Goal: Task Accomplishment & Management: Use online tool/utility

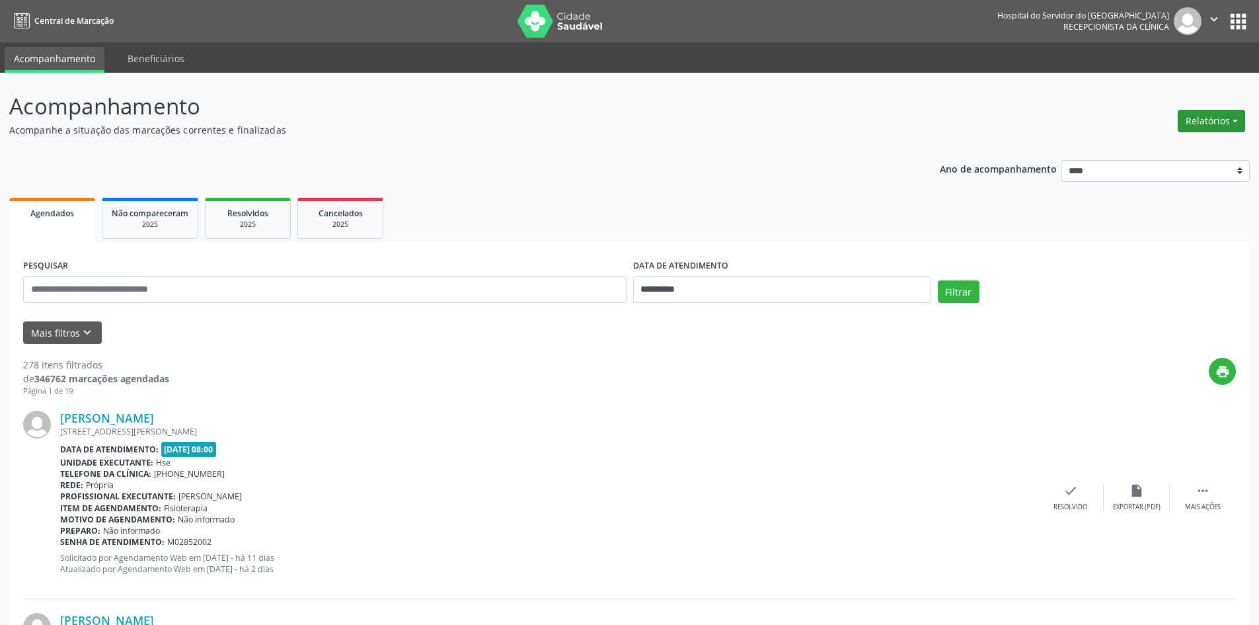
click at [1209, 119] on button "Relatórios" at bounding box center [1211, 121] width 67 height 22
click at [1154, 149] on link "Agendamentos" at bounding box center [1175, 149] width 142 height 19
select select "*"
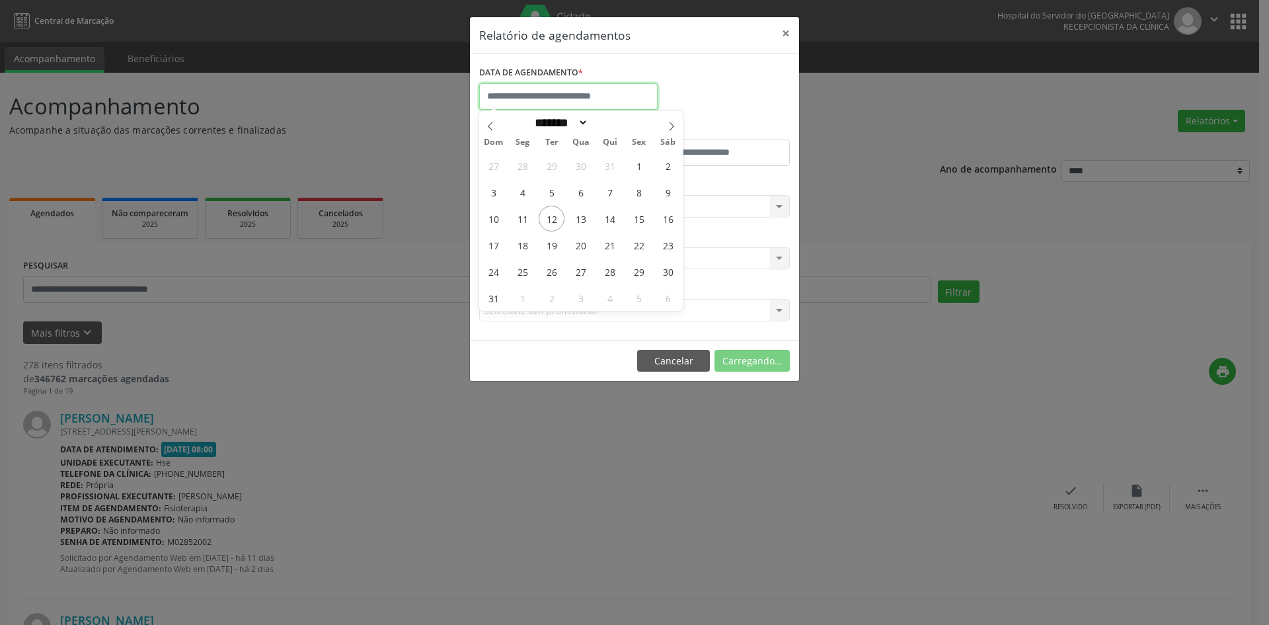
click at [530, 100] on input "text" at bounding box center [568, 96] width 179 height 26
click at [639, 168] on span "1" at bounding box center [639, 166] width 26 height 26
type input "**********"
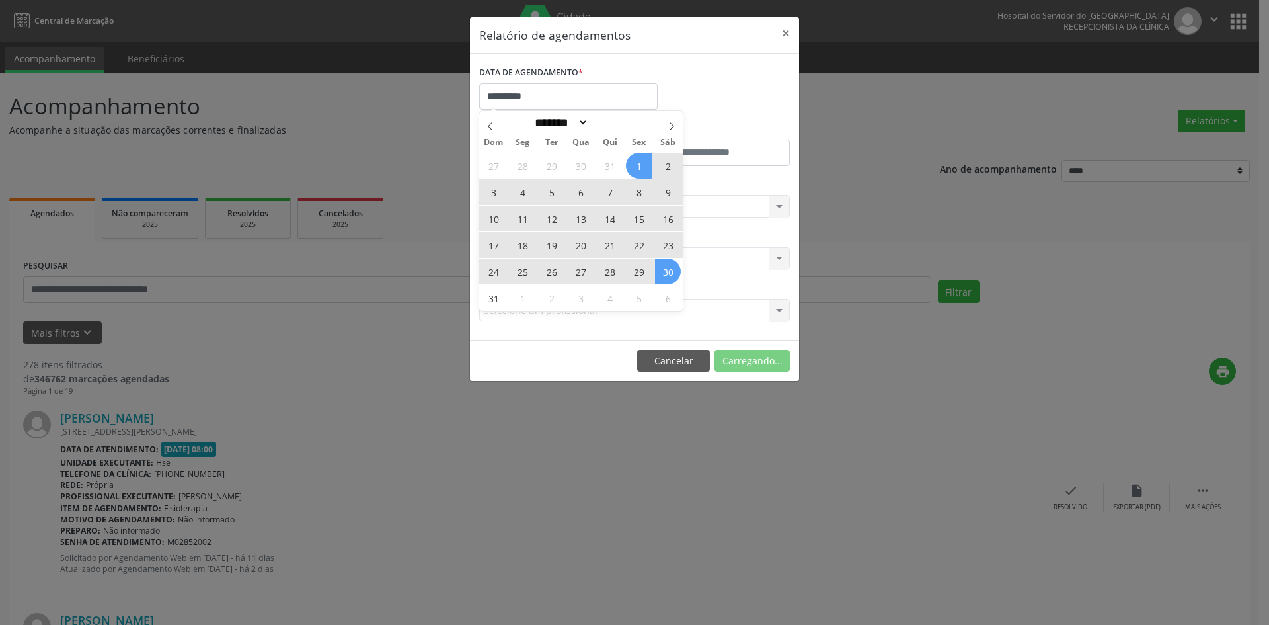
drag, startPoint x: 639, startPoint y: 168, endPoint x: 662, endPoint y: 279, distance: 113.3
click at [662, 279] on div "27 28 29 30 31 1 2 3 4 5 6 7 8 9 10 11 12 13 14 15 16 17 18 19 20 21 22 23 24 2…" at bounding box center [581, 231] width 204 height 159
click at [662, 279] on span "30" at bounding box center [668, 272] width 26 height 26
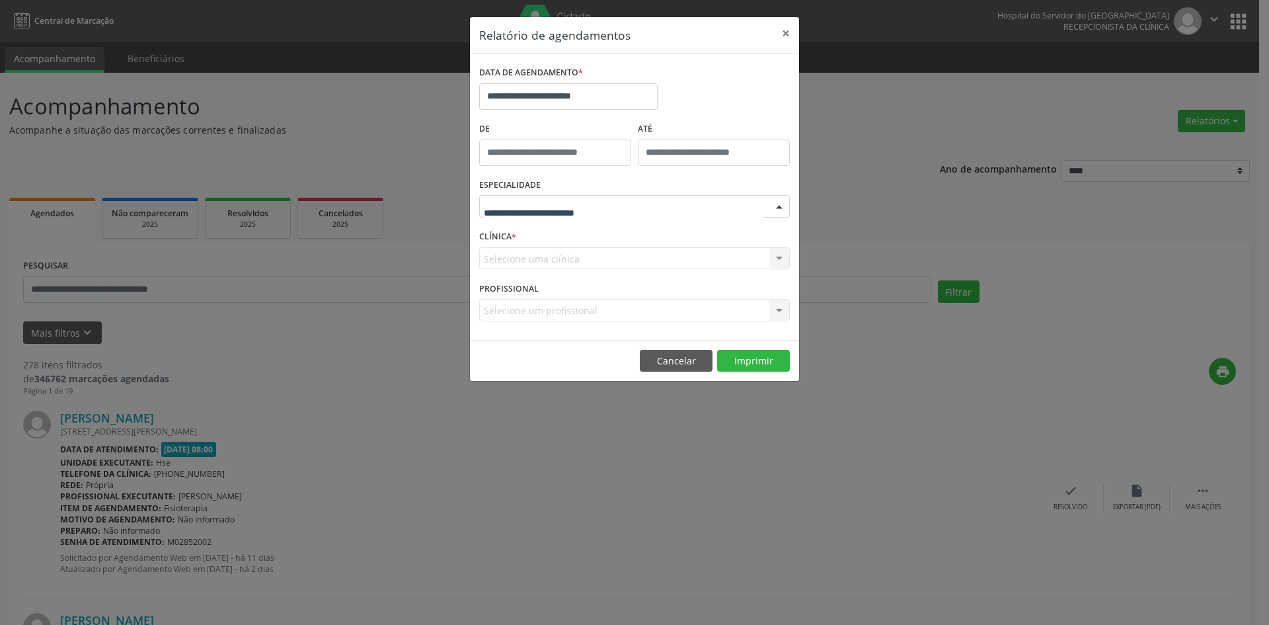
click at [610, 202] on div at bounding box center [634, 206] width 311 height 22
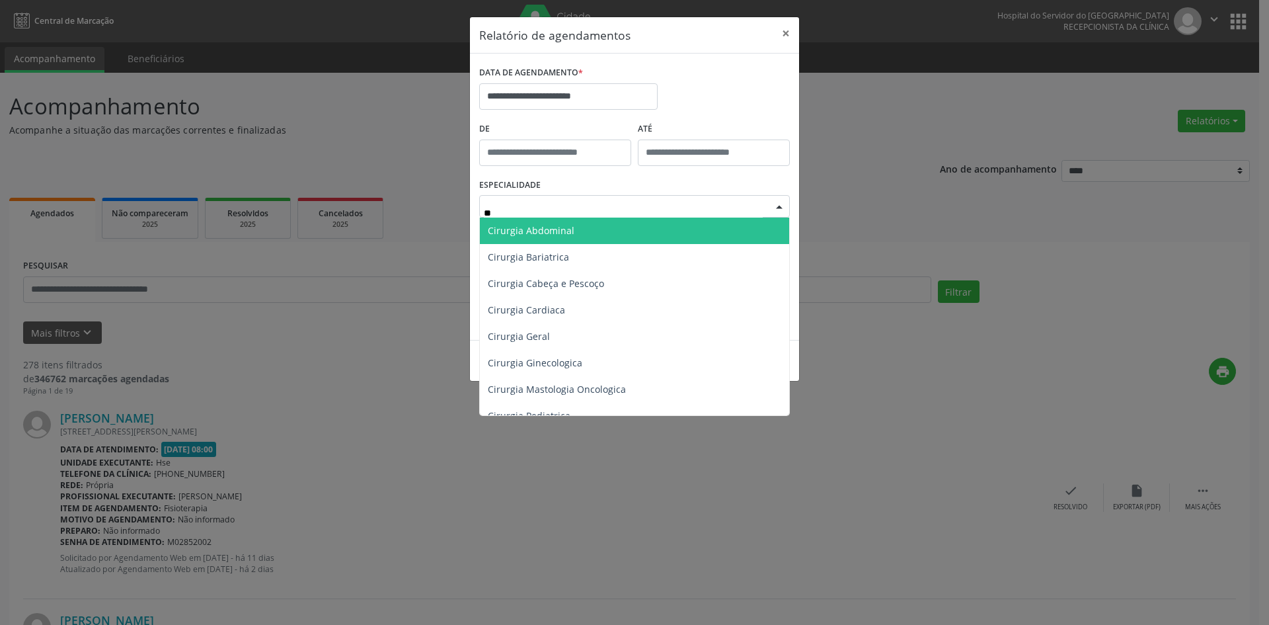
type input "***"
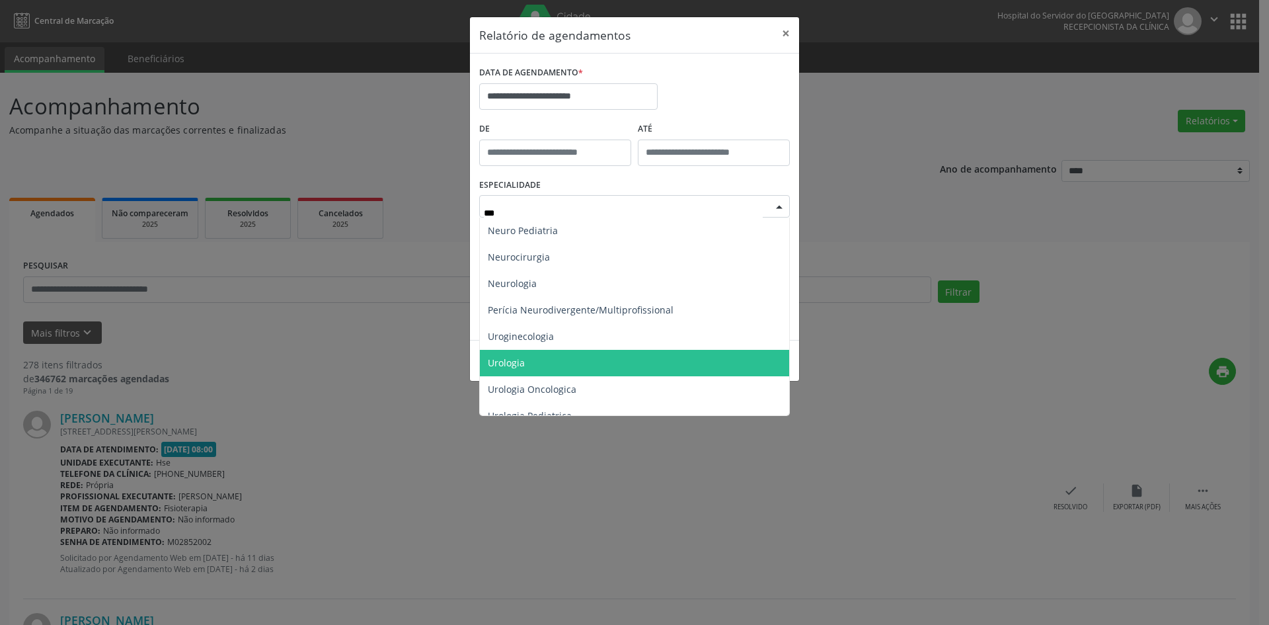
click at [600, 365] on span "Urologia" at bounding box center [634, 363] width 309 height 26
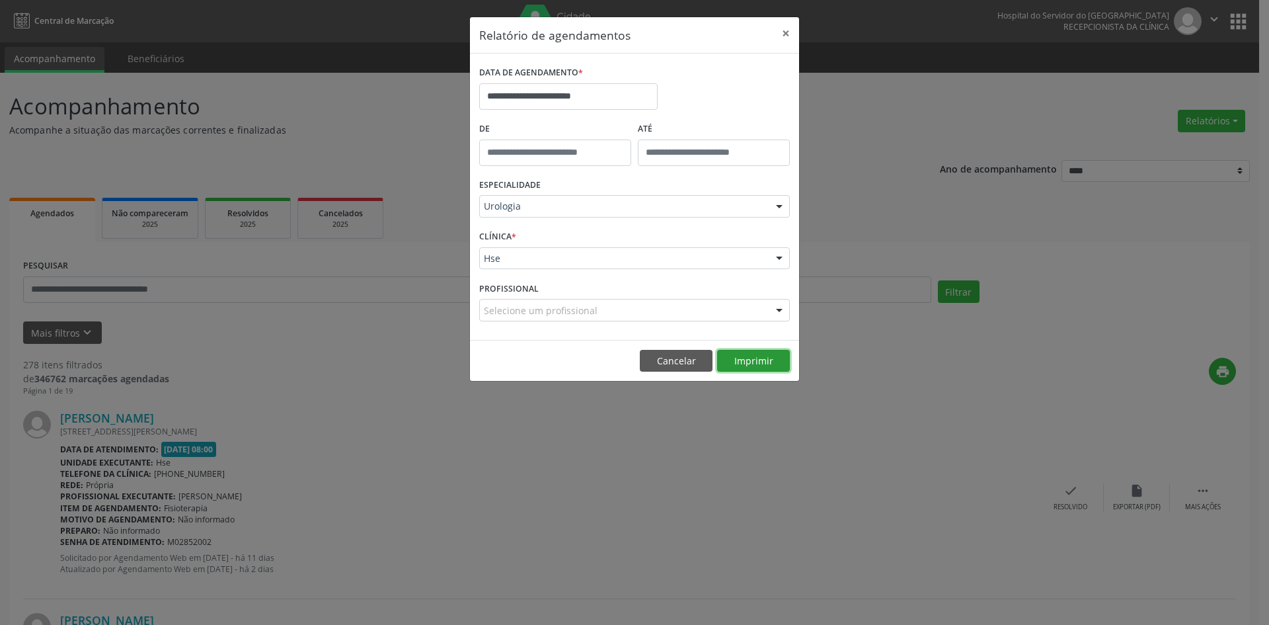
click at [744, 364] on button "Imprimir" at bounding box center [753, 361] width 73 height 22
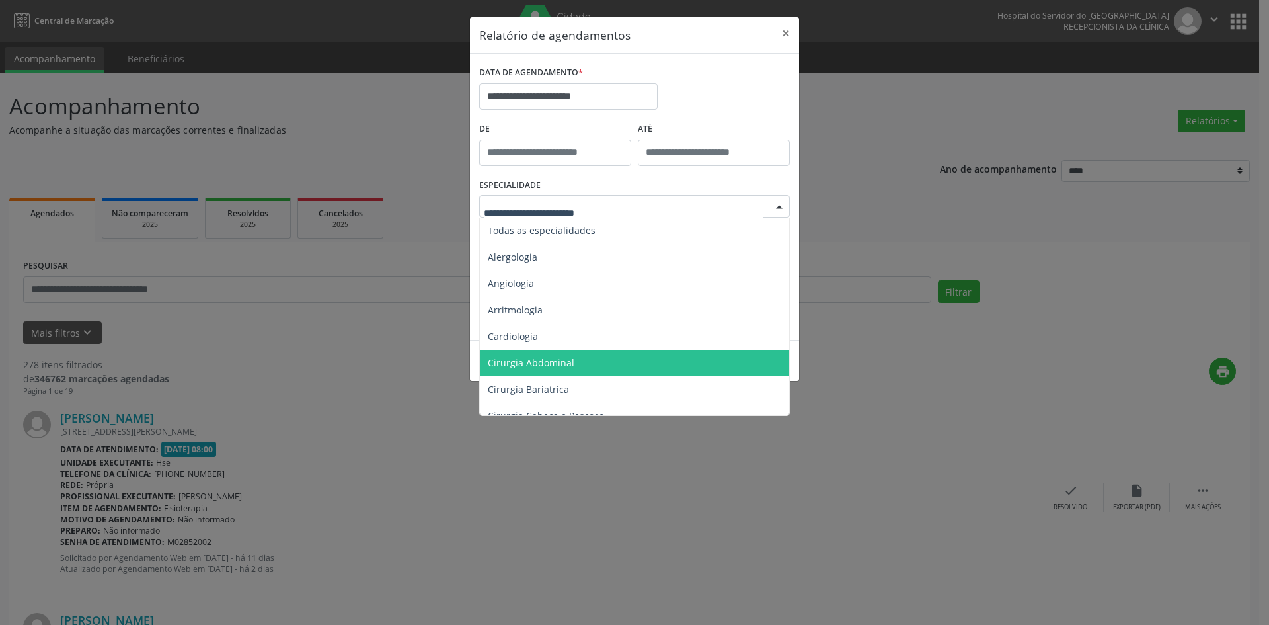
click at [779, 206] on div at bounding box center [780, 207] width 20 height 22
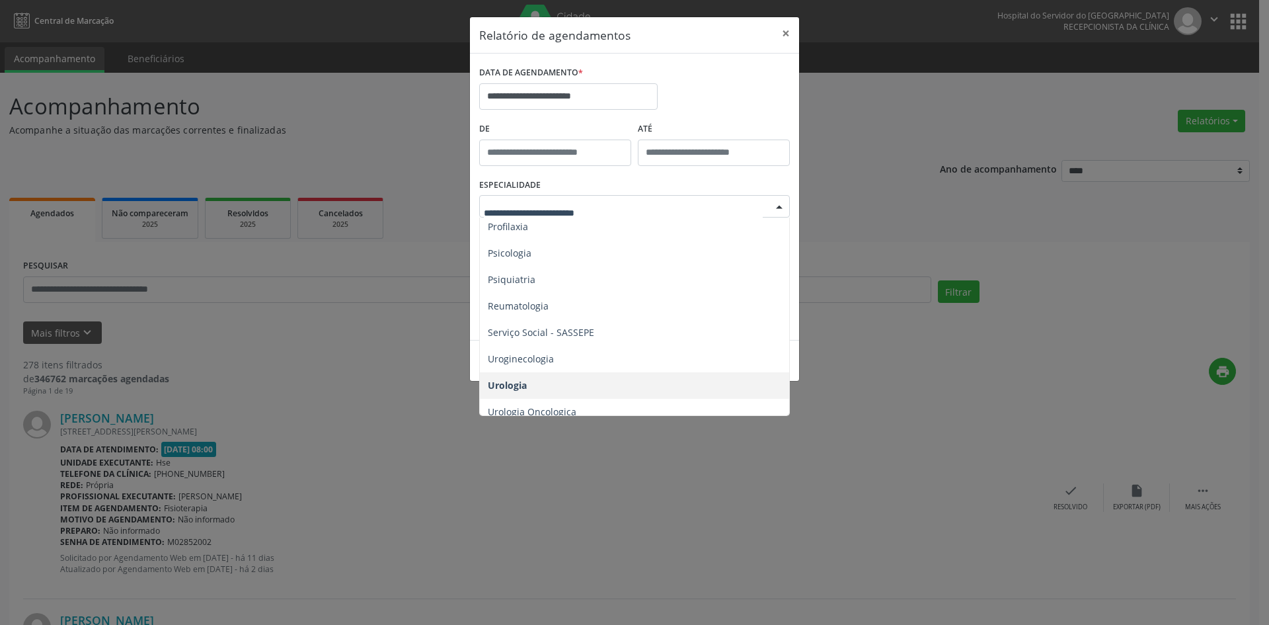
scroll to position [2245, 0]
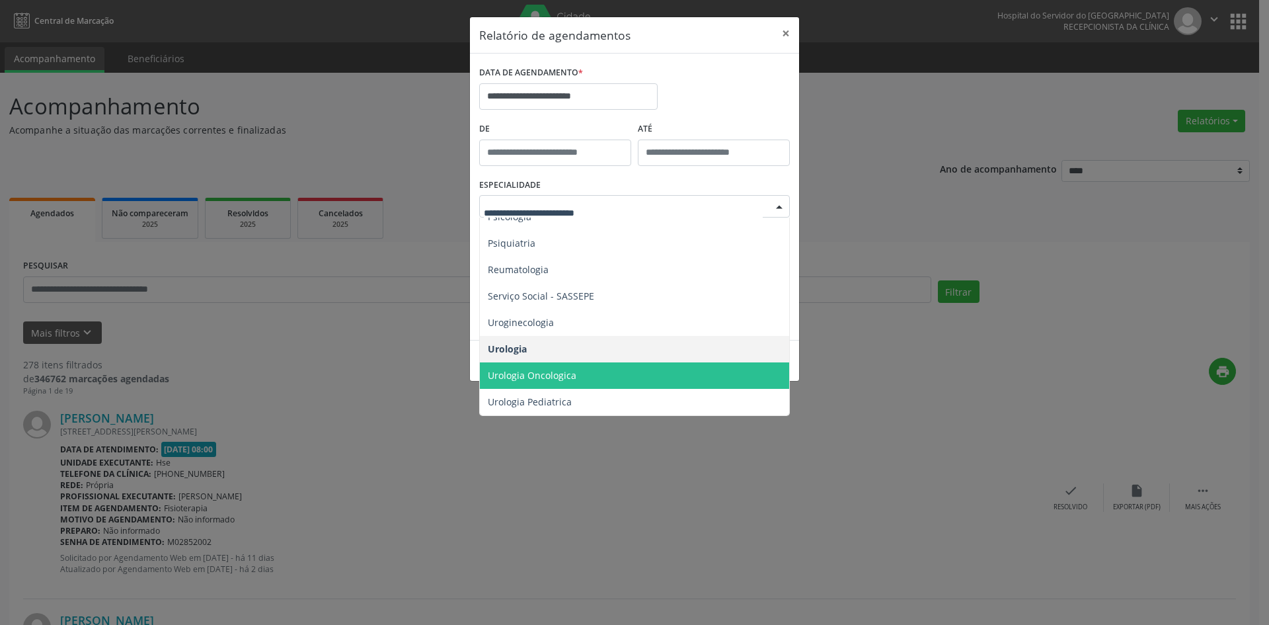
click at [619, 370] on span "Urologia Oncologica" at bounding box center [635, 375] width 311 height 26
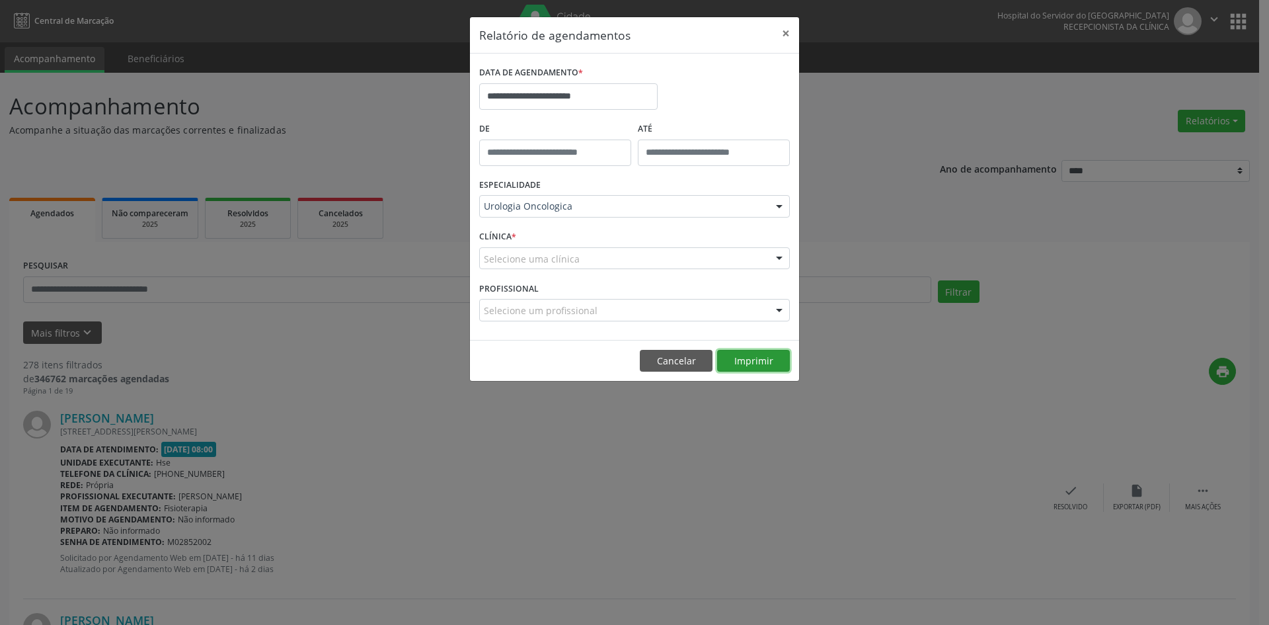
click at [751, 359] on button "Imprimir" at bounding box center [753, 361] width 73 height 22
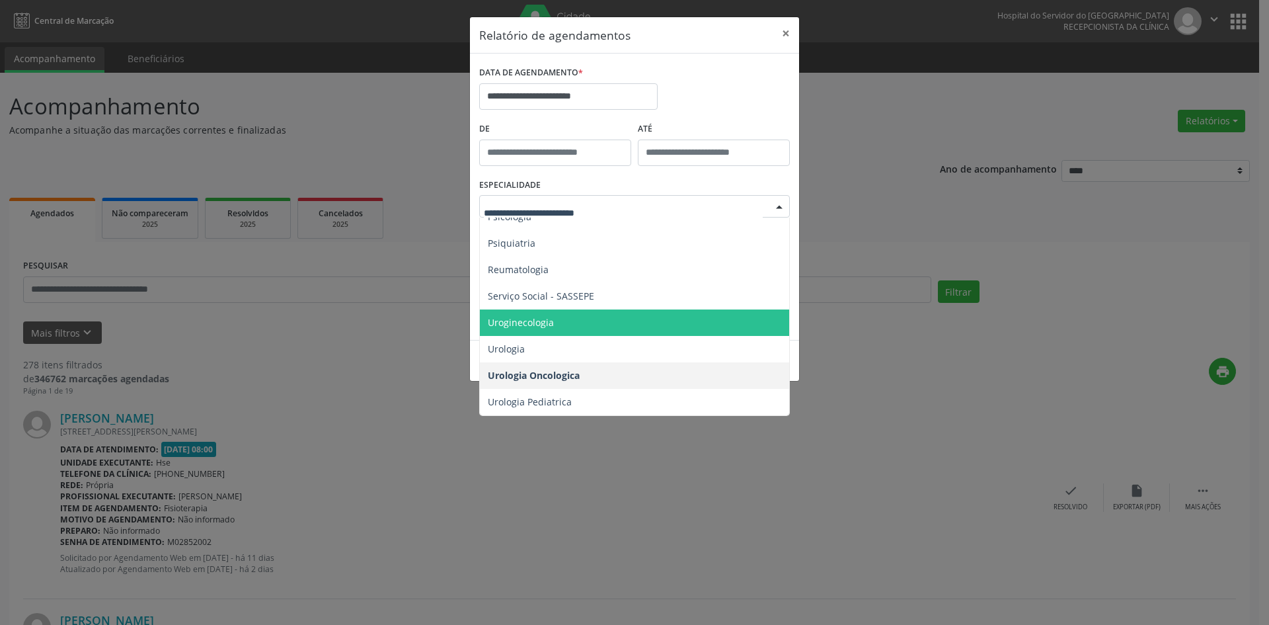
click at [591, 309] on span "Uroginecologia" at bounding box center [635, 322] width 311 height 26
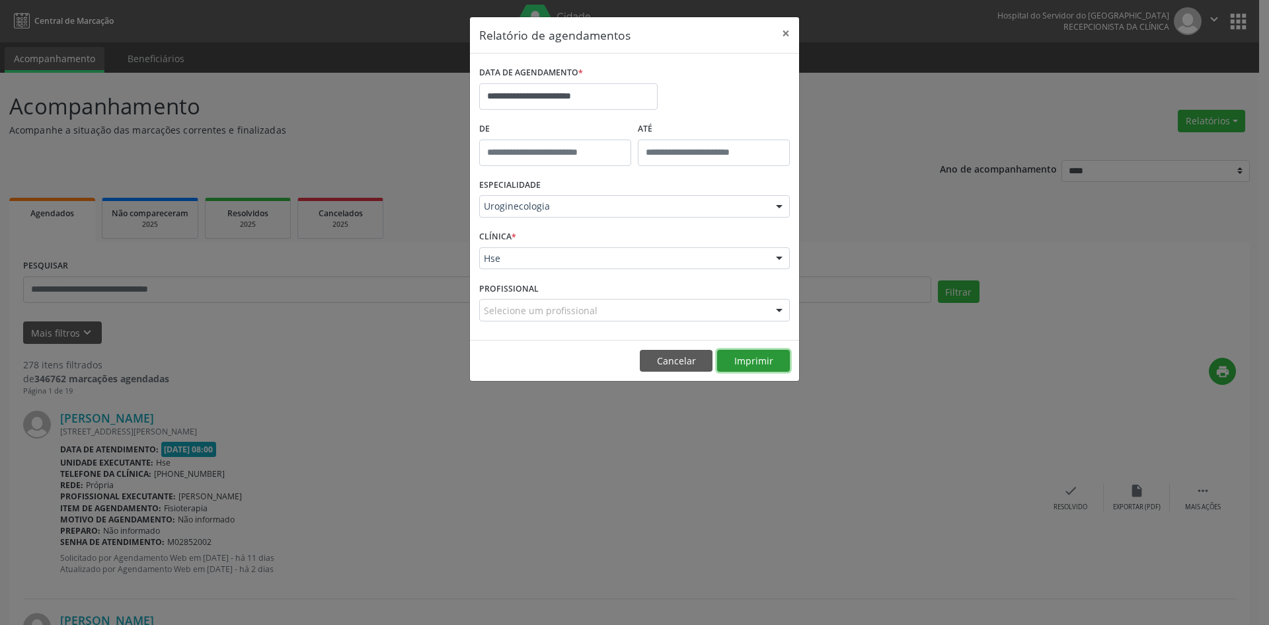
click at [755, 361] on button "Imprimir" at bounding box center [753, 361] width 73 height 22
click at [781, 206] on div at bounding box center [780, 207] width 20 height 22
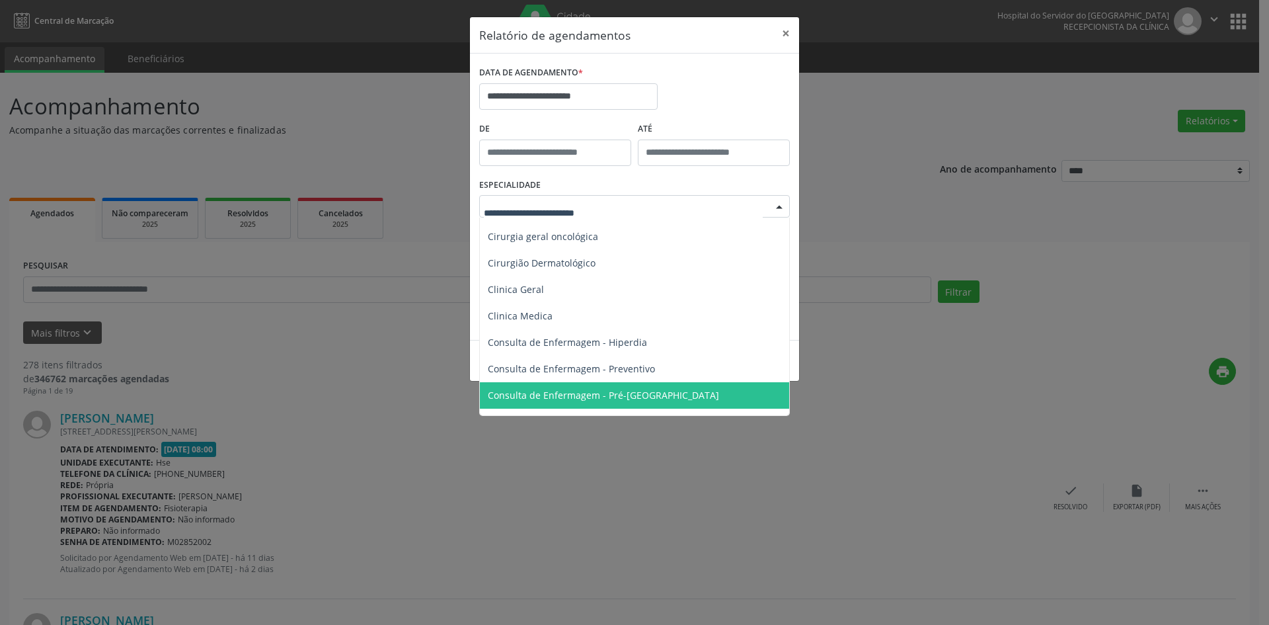
scroll to position [394, 0]
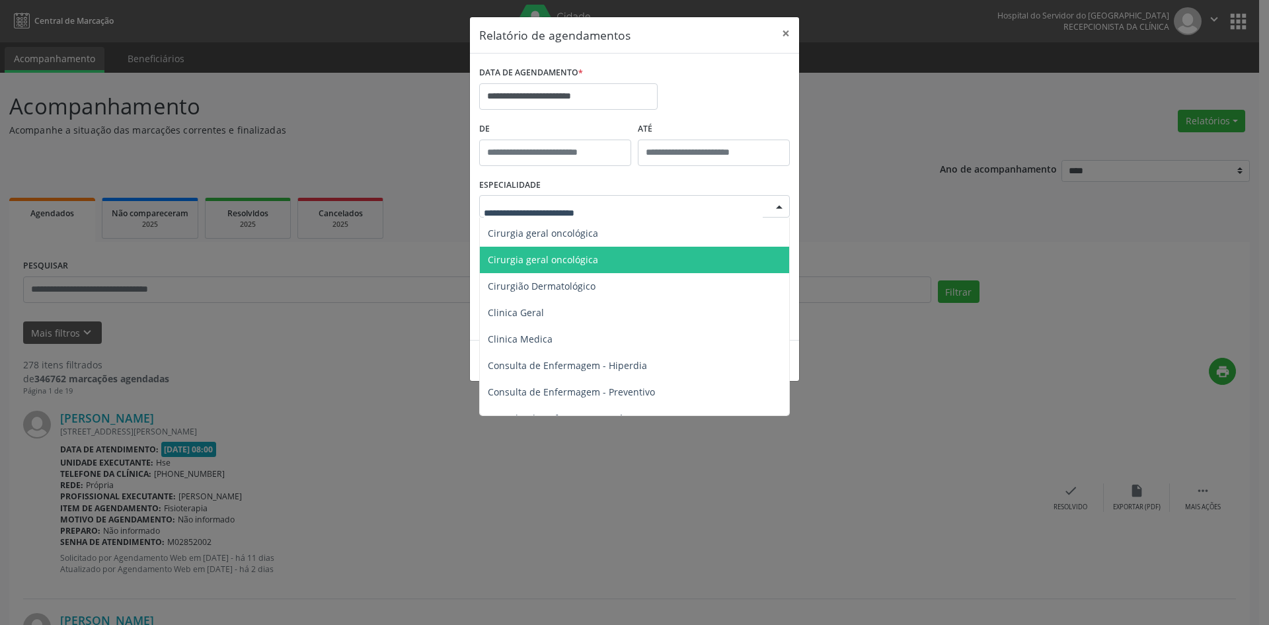
click at [609, 260] on span "Cirurgia geral oncológica" at bounding box center [635, 260] width 311 height 26
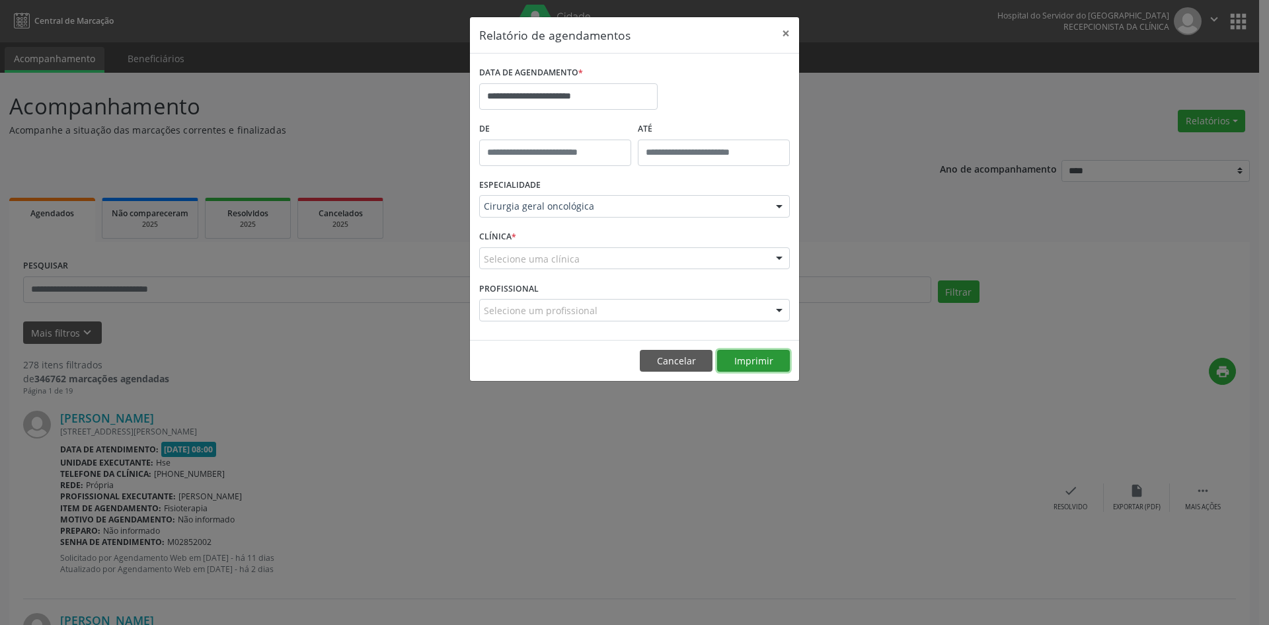
click at [741, 358] on button "Imprimir" at bounding box center [753, 361] width 73 height 22
click at [734, 255] on div "Selecione uma clínica" at bounding box center [634, 258] width 311 height 22
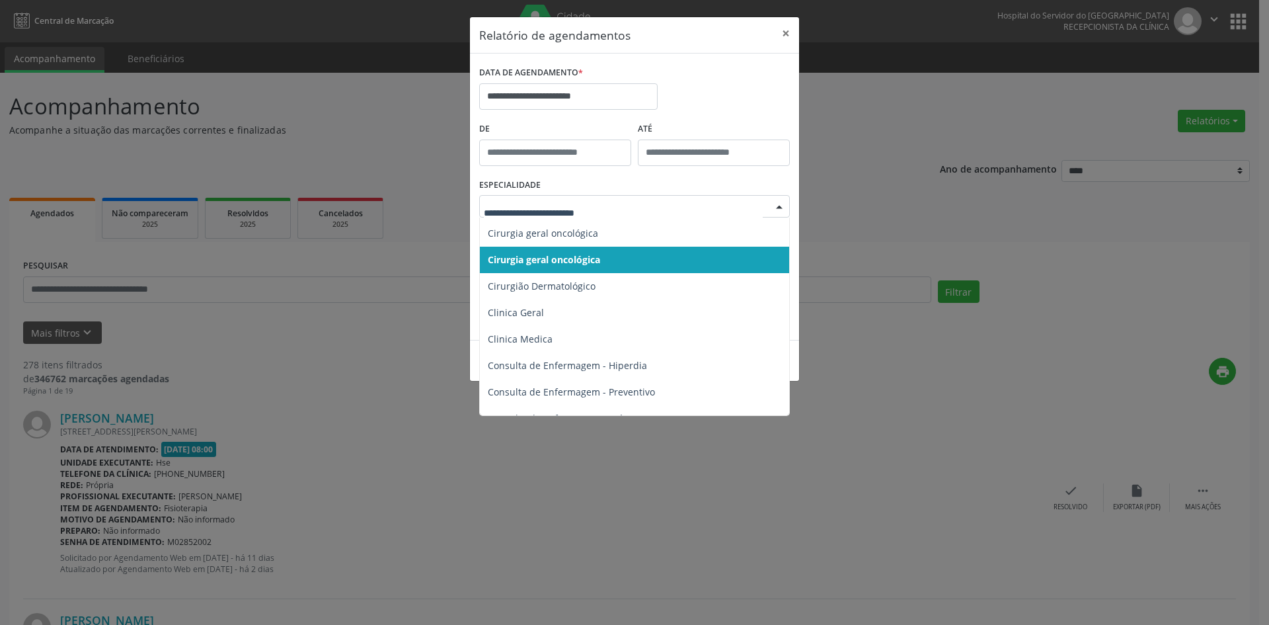
click at [649, 264] on span "Cirurgia geral oncológica" at bounding box center [635, 260] width 311 height 26
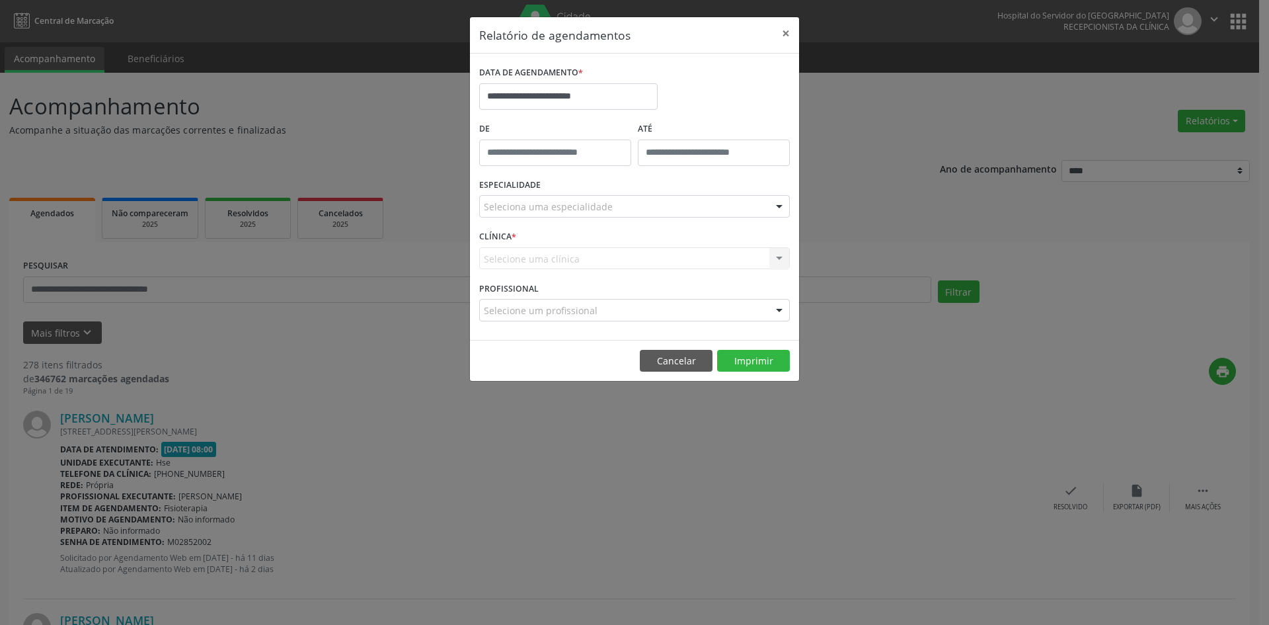
click at [668, 203] on div "Seleciona uma especialidade" at bounding box center [634, 206] width 311 height 22
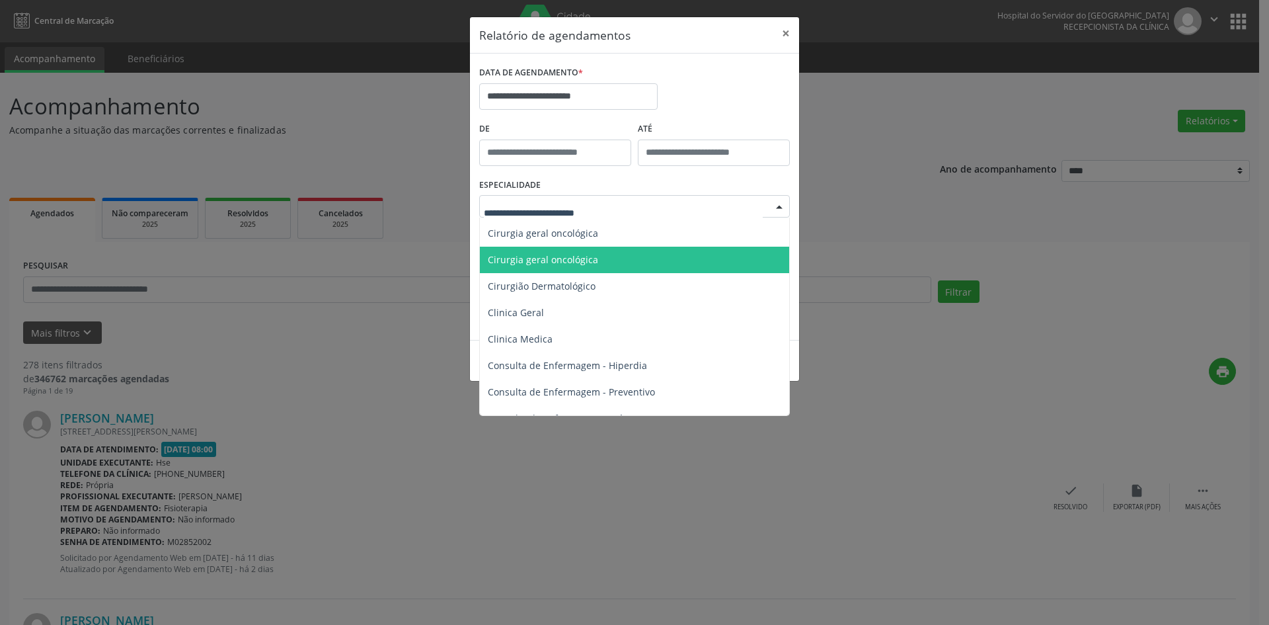
click at [639, 265] on span "Cirurgia geral oncológica" at bounding box center [635, 260] width 311 height 26
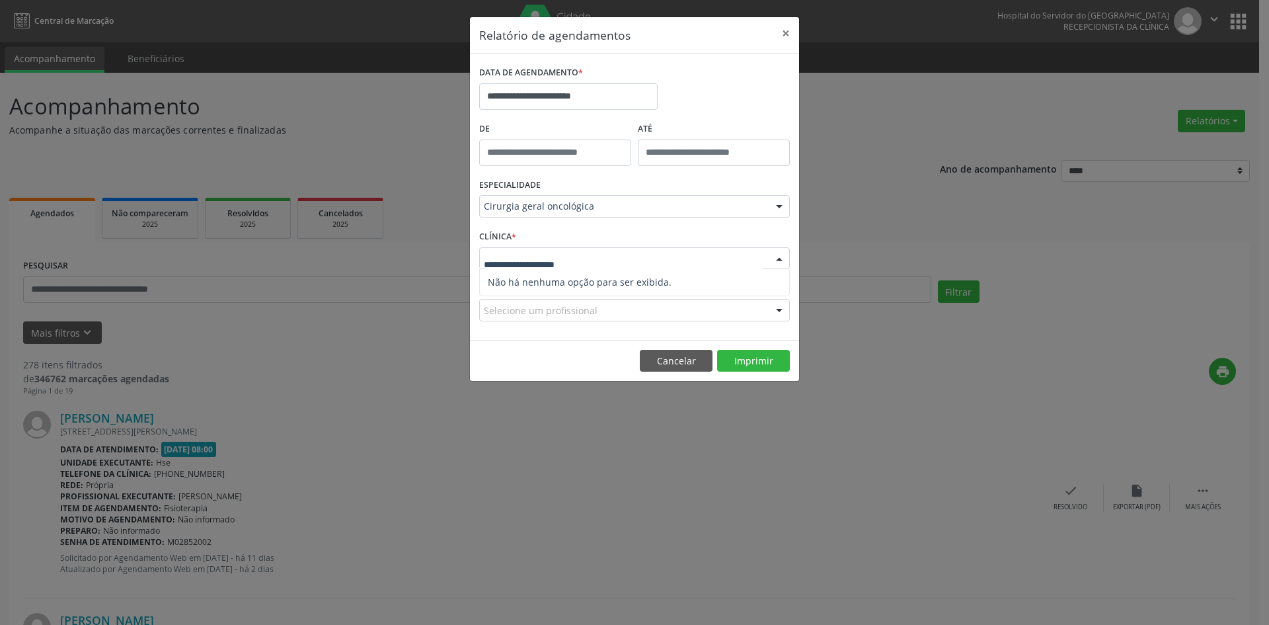
click at [780, 258] on div at bounding box center [780, 259] width 20 height 22
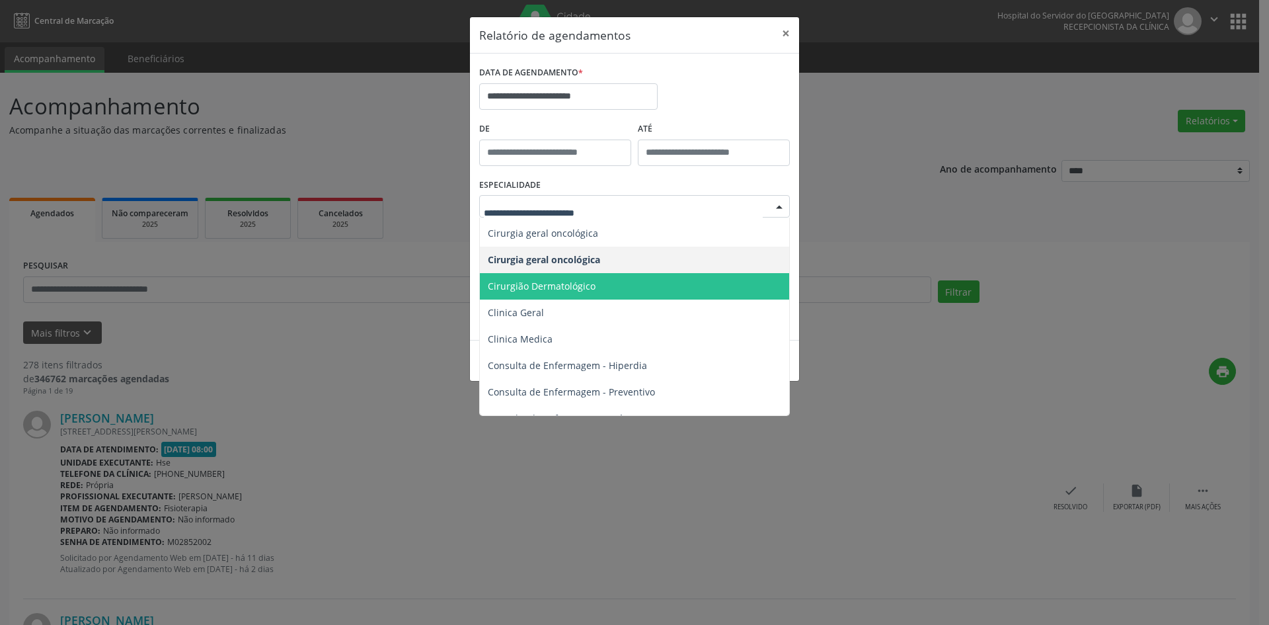
scroll to position [0, 0]
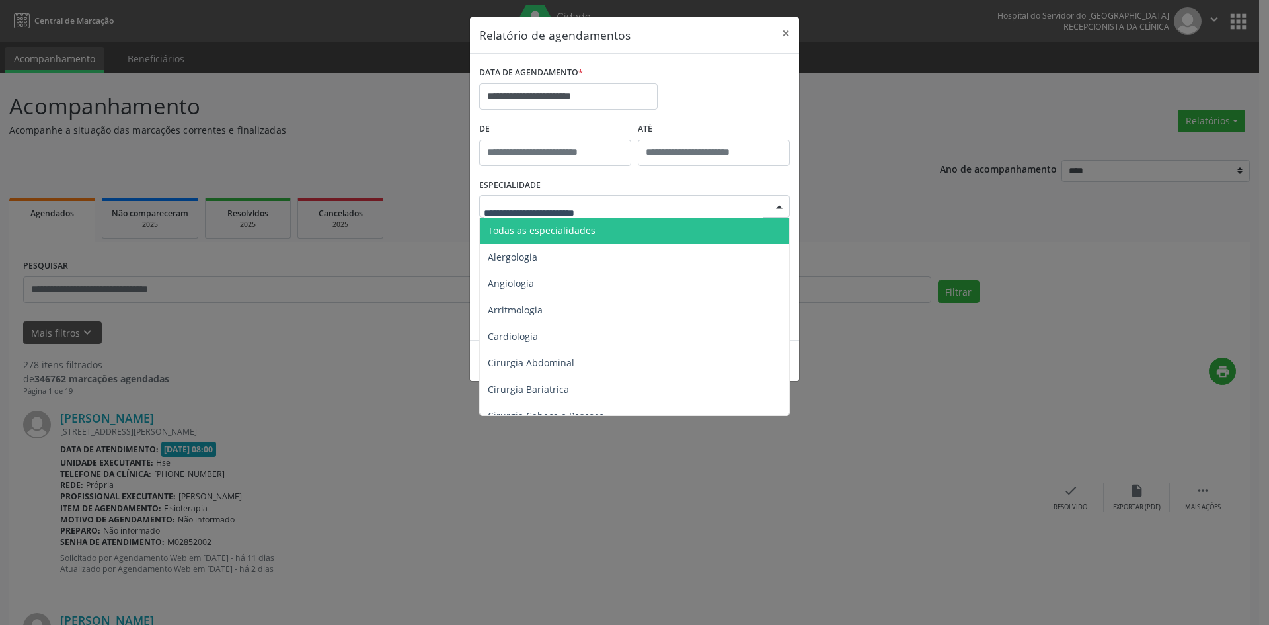
click at [660, 232] on span "Todas as especialidades" at bounding box center [635, 231] width 311 height 26
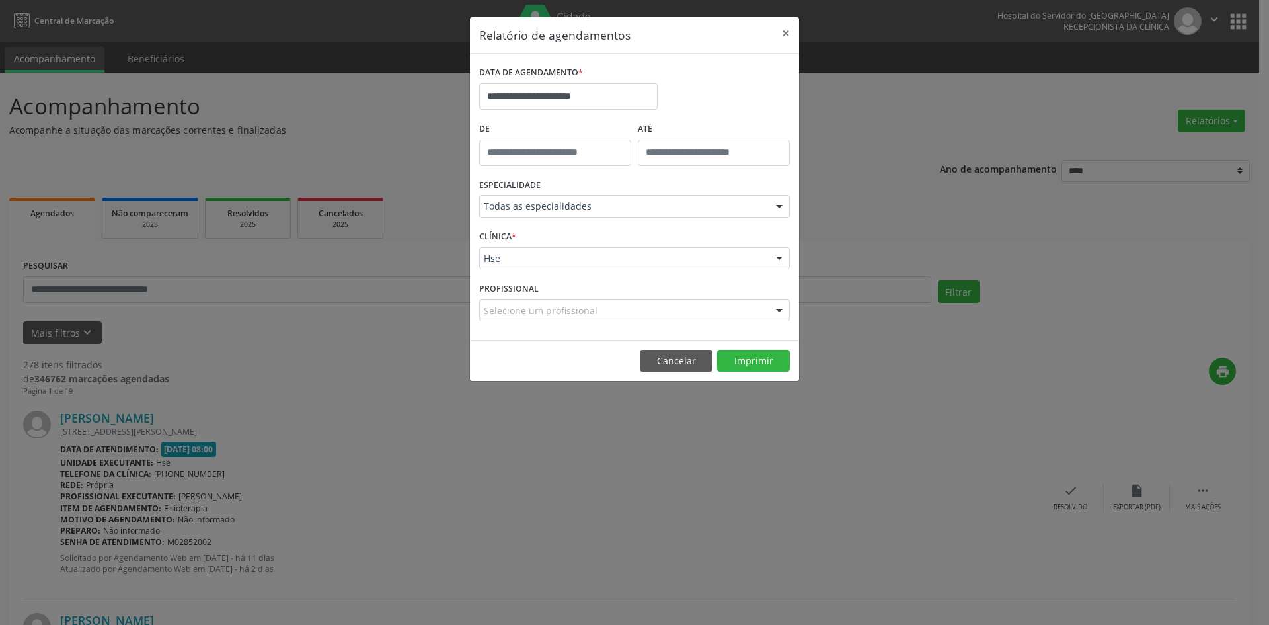
click at [778, 311] on div at bounding box center [780, 310] width 20 height 22
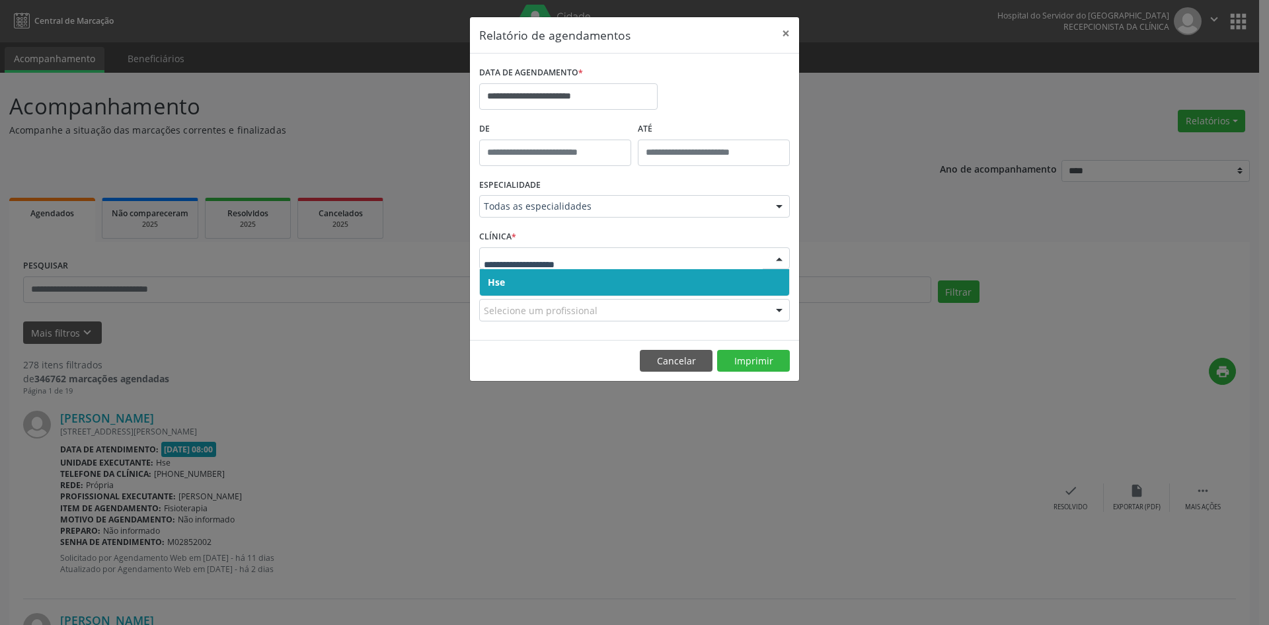
click at [722, 284] on span "Hse" at bounding box center [634, 282] width 309 height 26
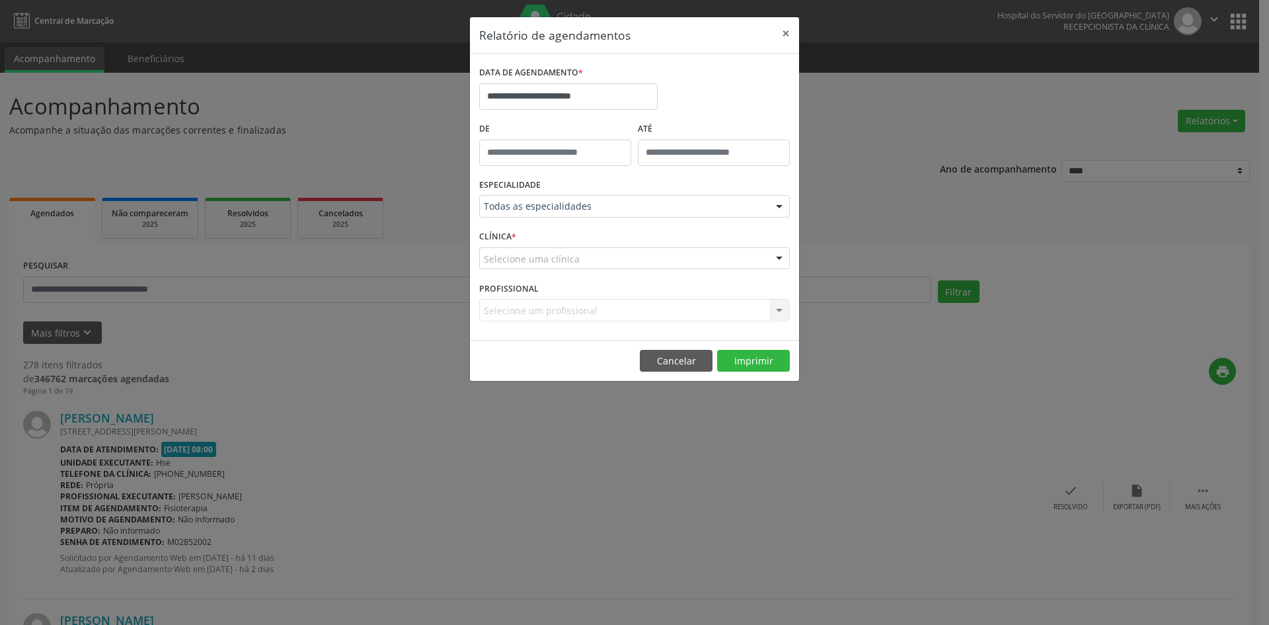
click at [720, 255] on div "Selecione uma clínica" at bounding box center [634, 258] width 311 height 22
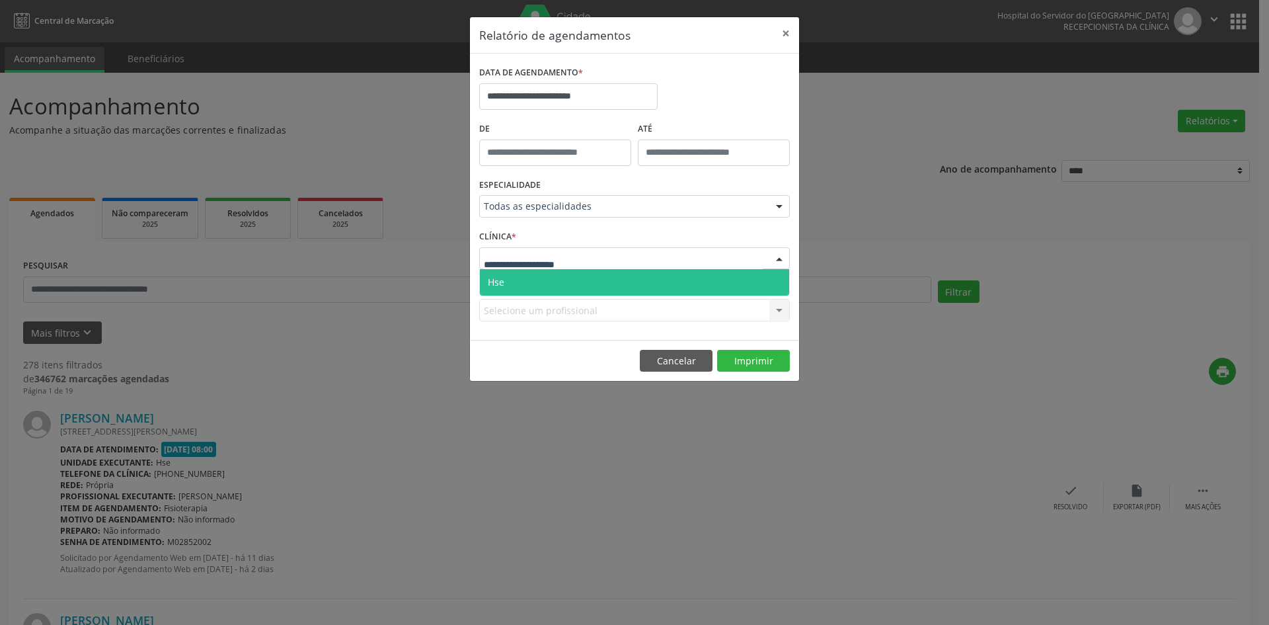
click at [713, 278] on span "Hse" at bounding box center [634, 282] width 309 height 26
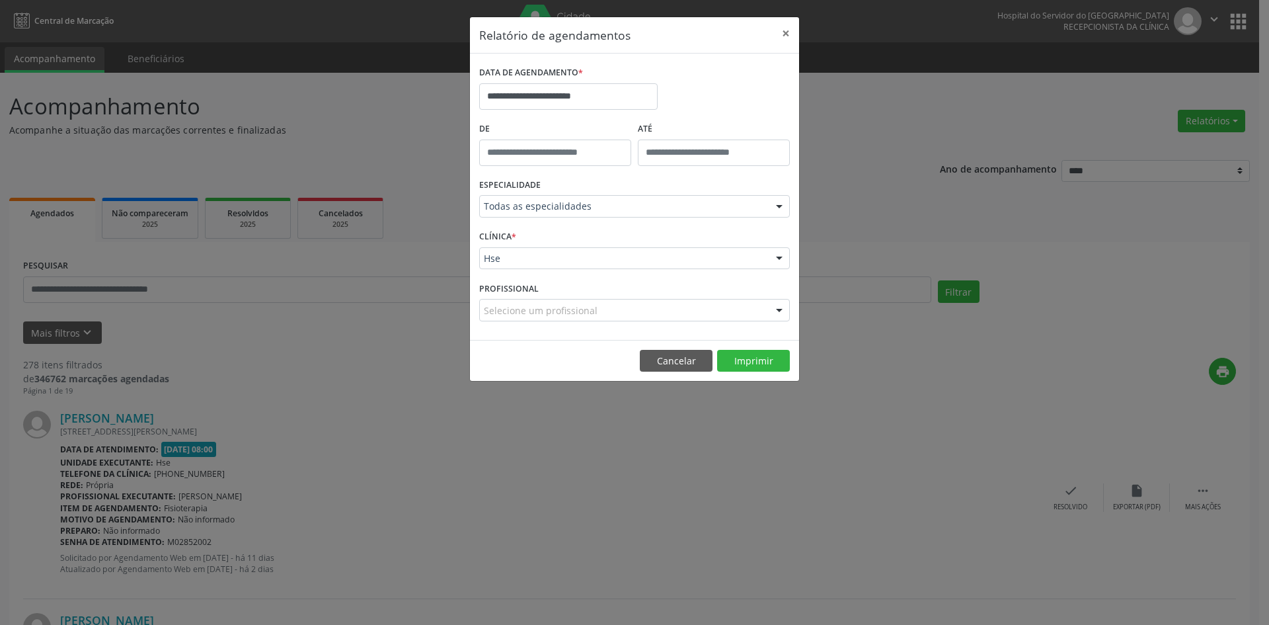
click at [781, 307] on div at bounding box center [780, 310] width 20 height 22
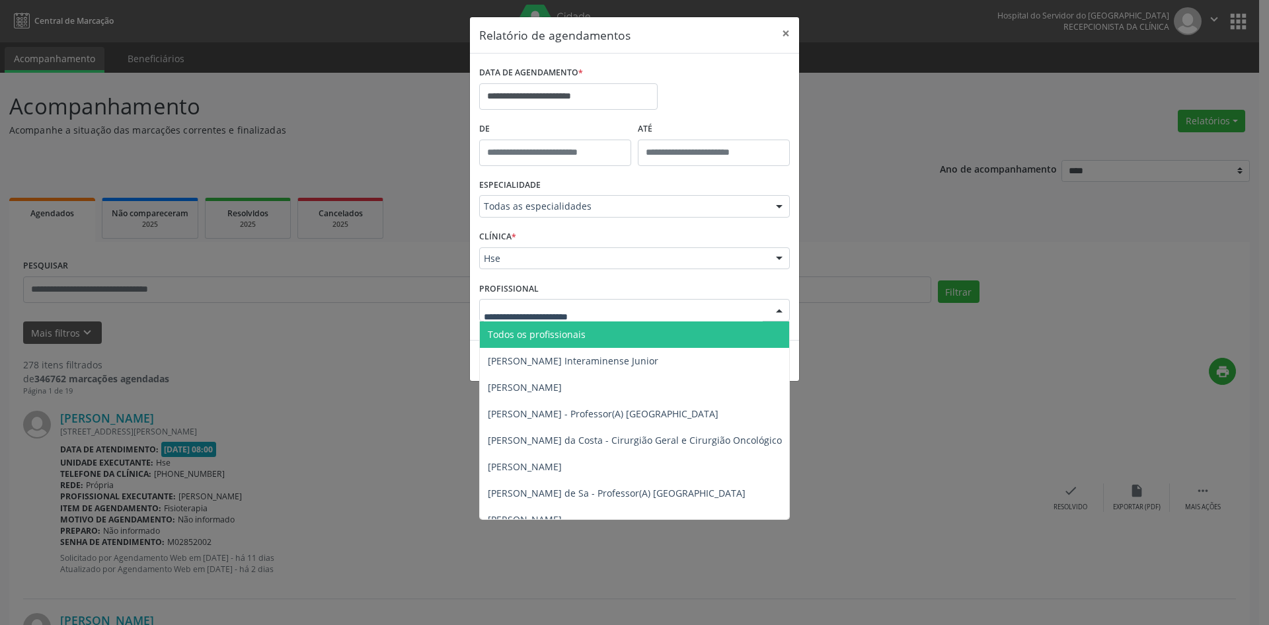
click at [738, 331] on span "Todos os profissionais" at bounding box center [702, 334] width 445 height 26
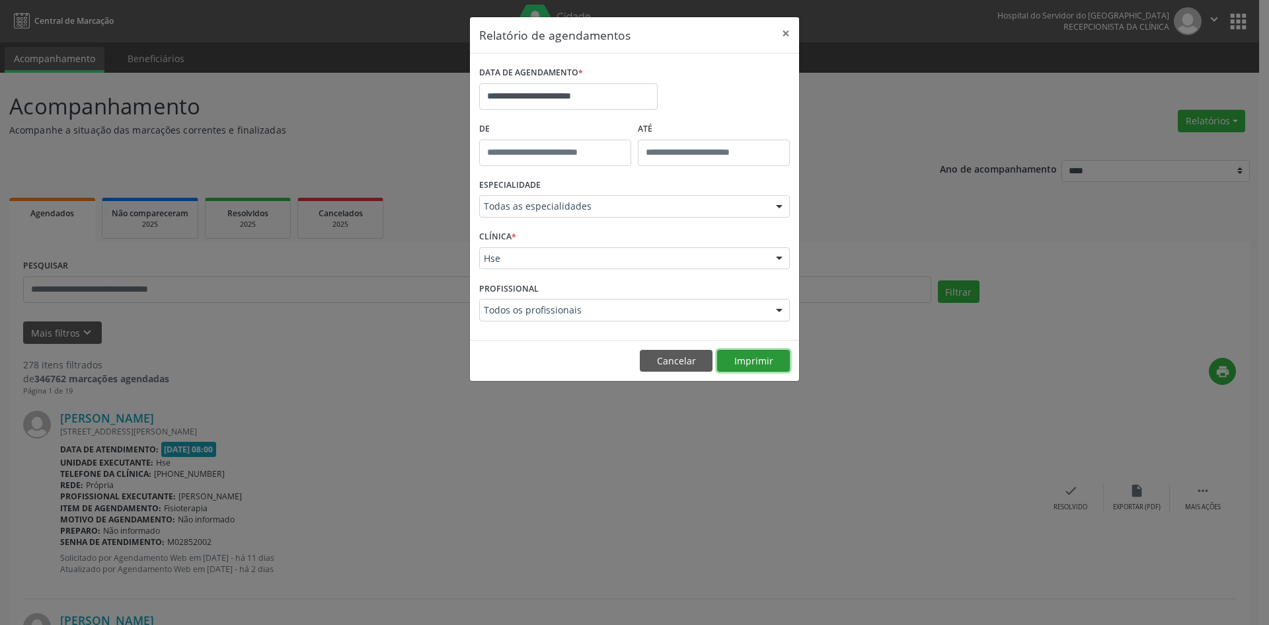
click at [762, 360] on button "Imprimir" at bounding box center [753, 361] width 73 height 22
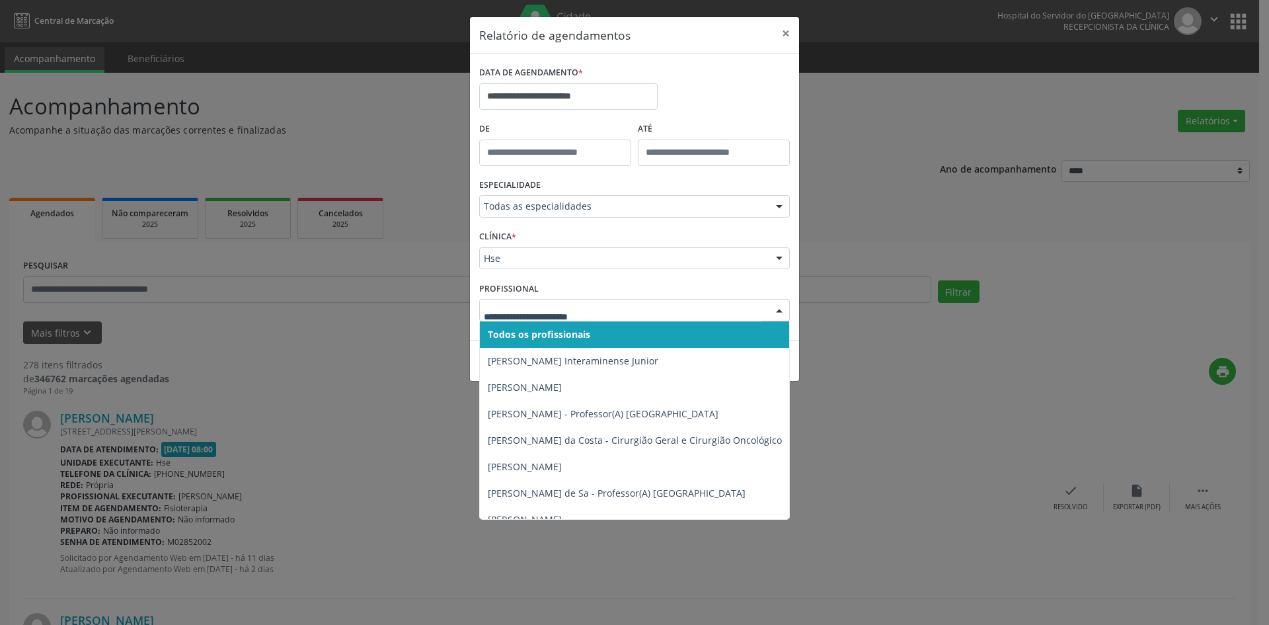
click at [780, 310] on div at bounding box center [780, 310] width 20 height 22
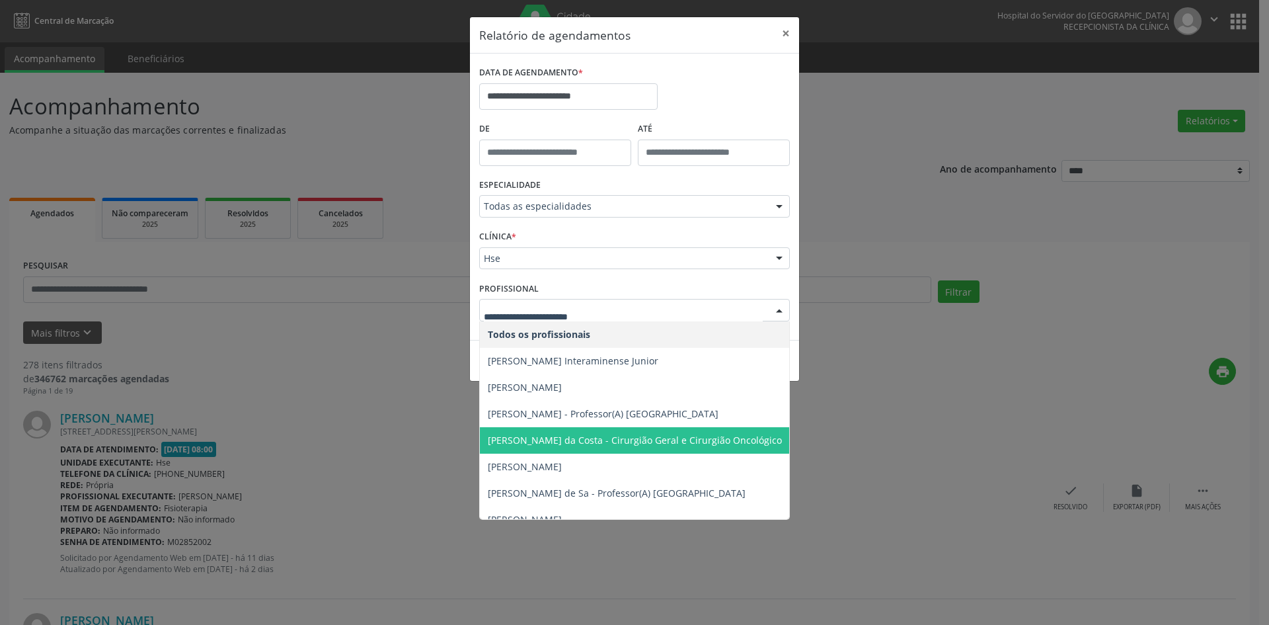
click at [606, 438] on span "[PERSON_NAME] da Costa - Cirurgião Geral e Cirurgião Oncológico" at bounding box center [635, 440] width 294 height 13
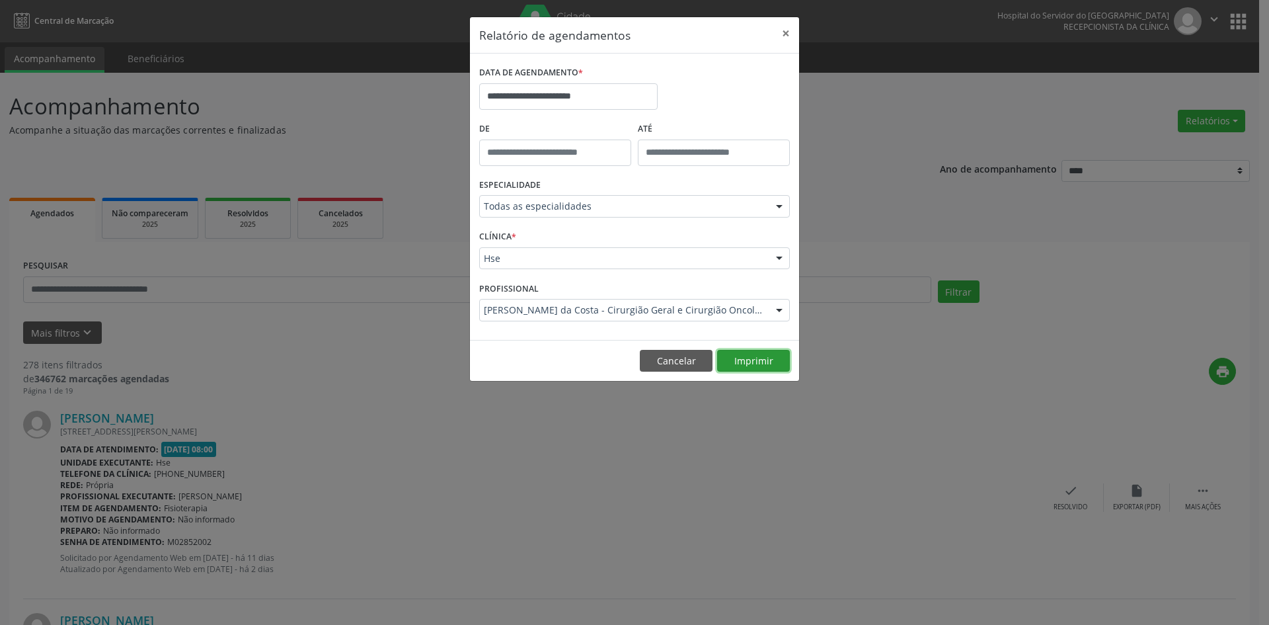
click at [747, 359] on button "Imprimir" at bounding box center [753, 361] width 73 height 22
